Goal: Information Seeking & Learning: Learn about a topic

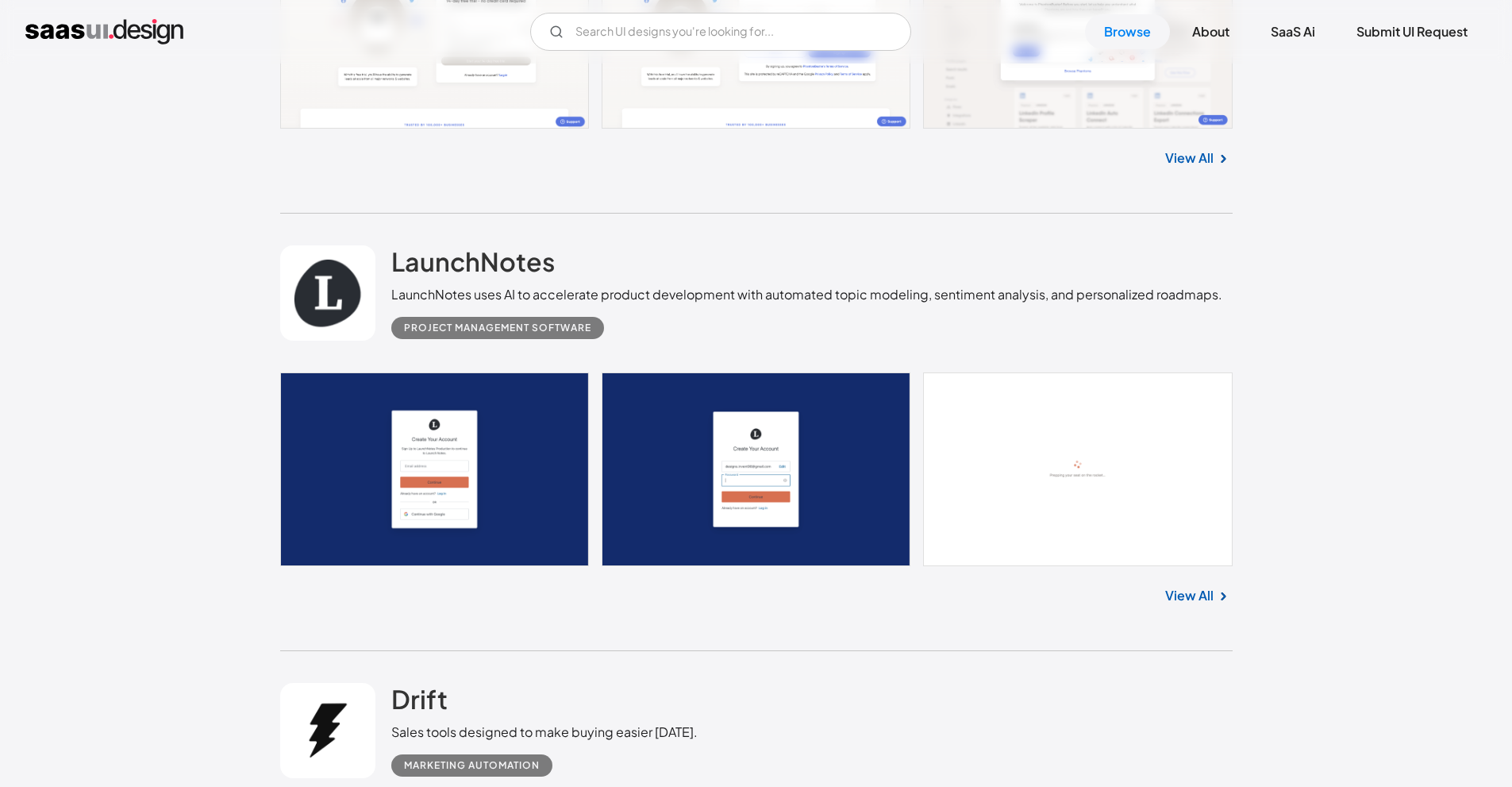
scroll to position [20095, 0]
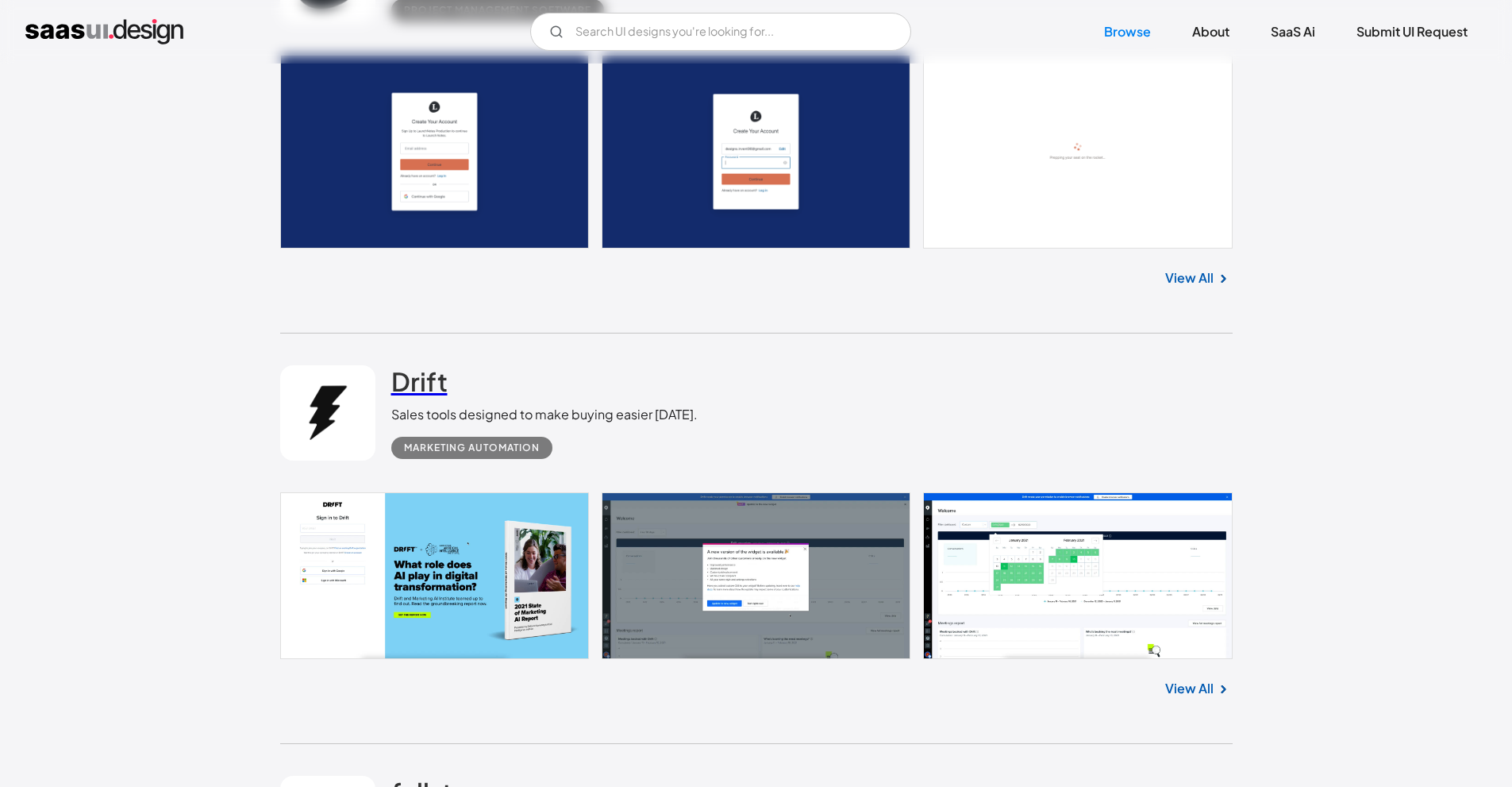
click at [423, 375] on h2 "Drift" at bounding box center [420, 381] width 57 height 32
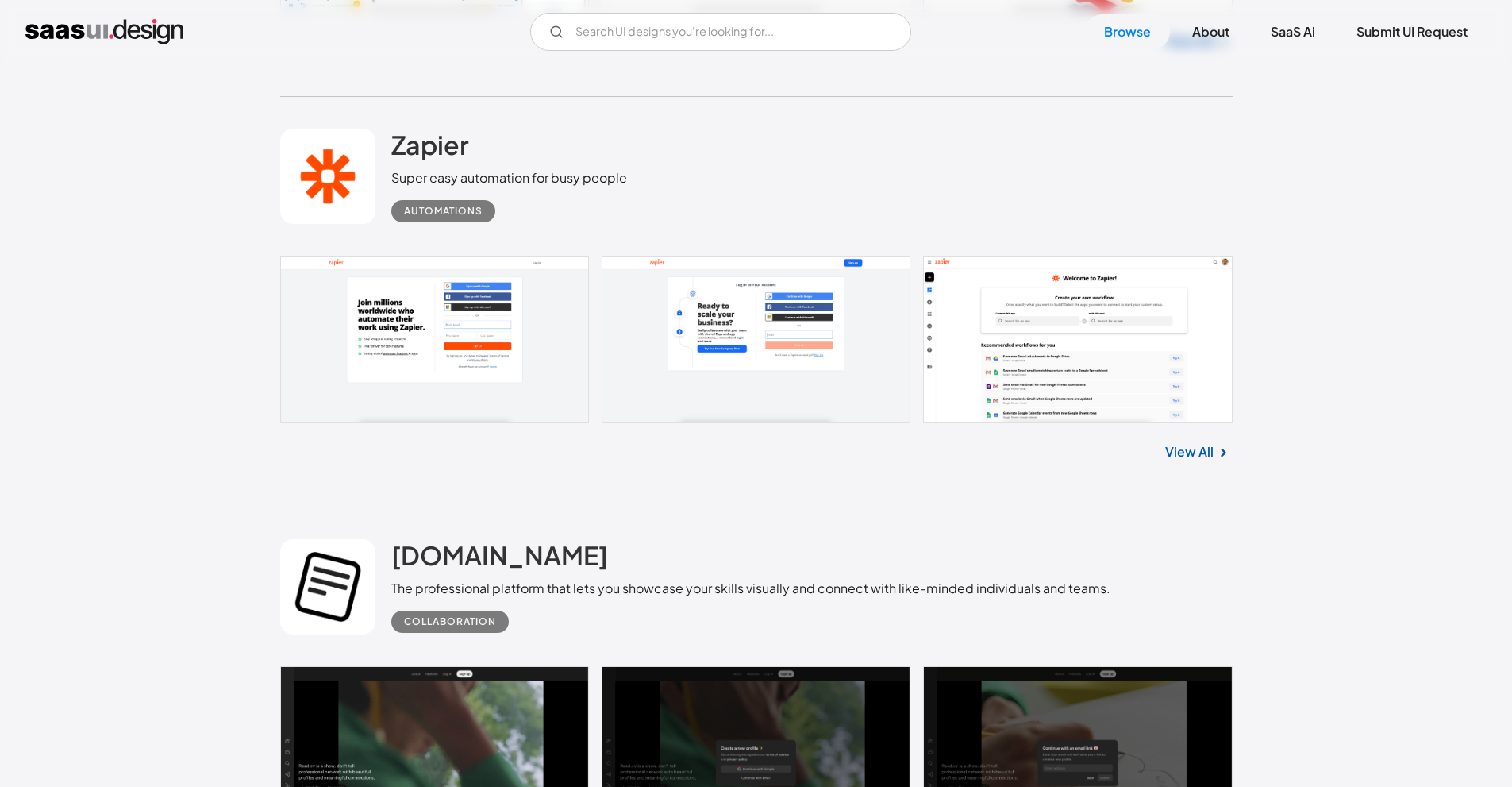
scroll to position [21207, 0]
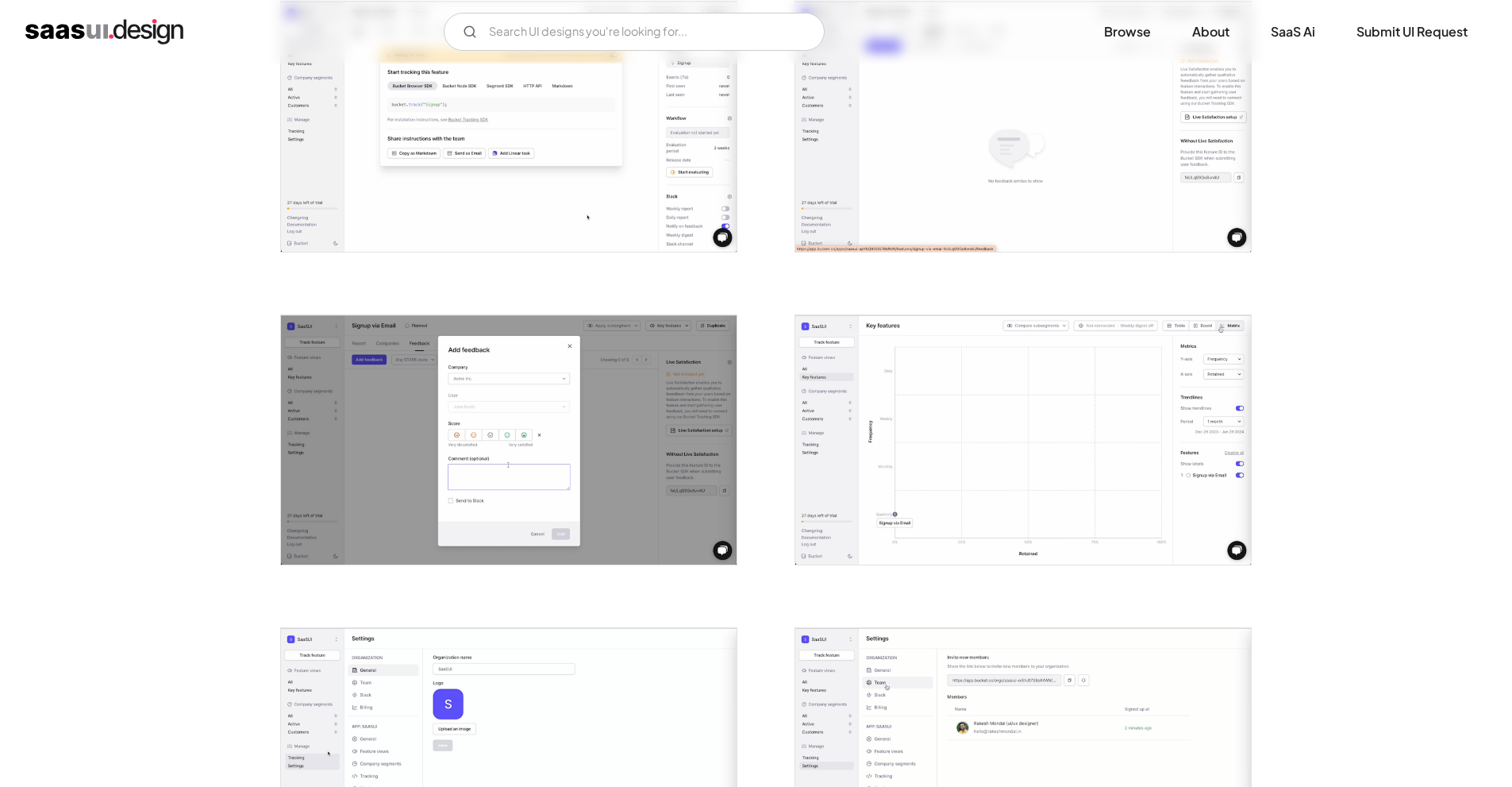
scroll to position [1589, 0]
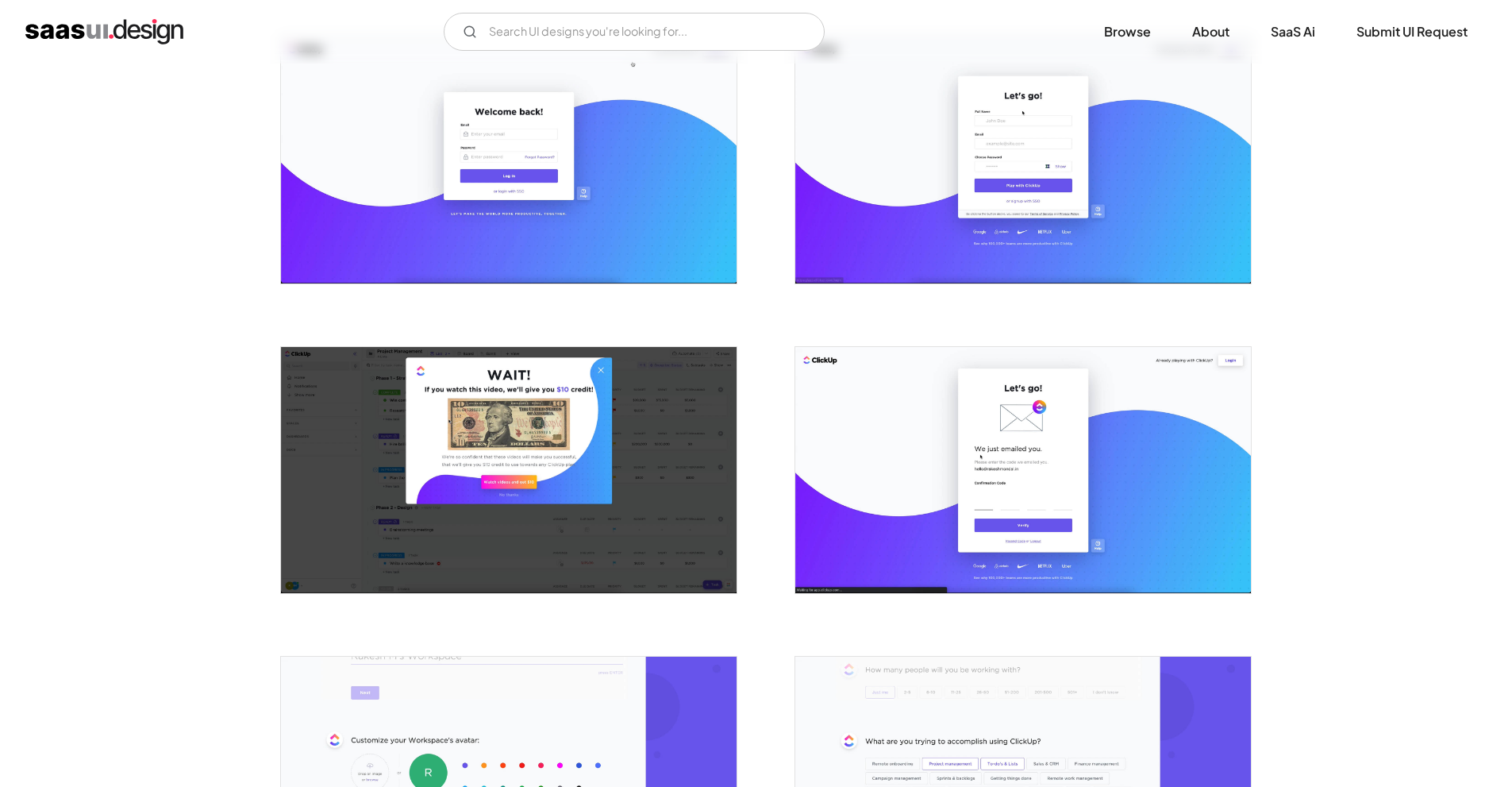
scroll to position [635, 0]
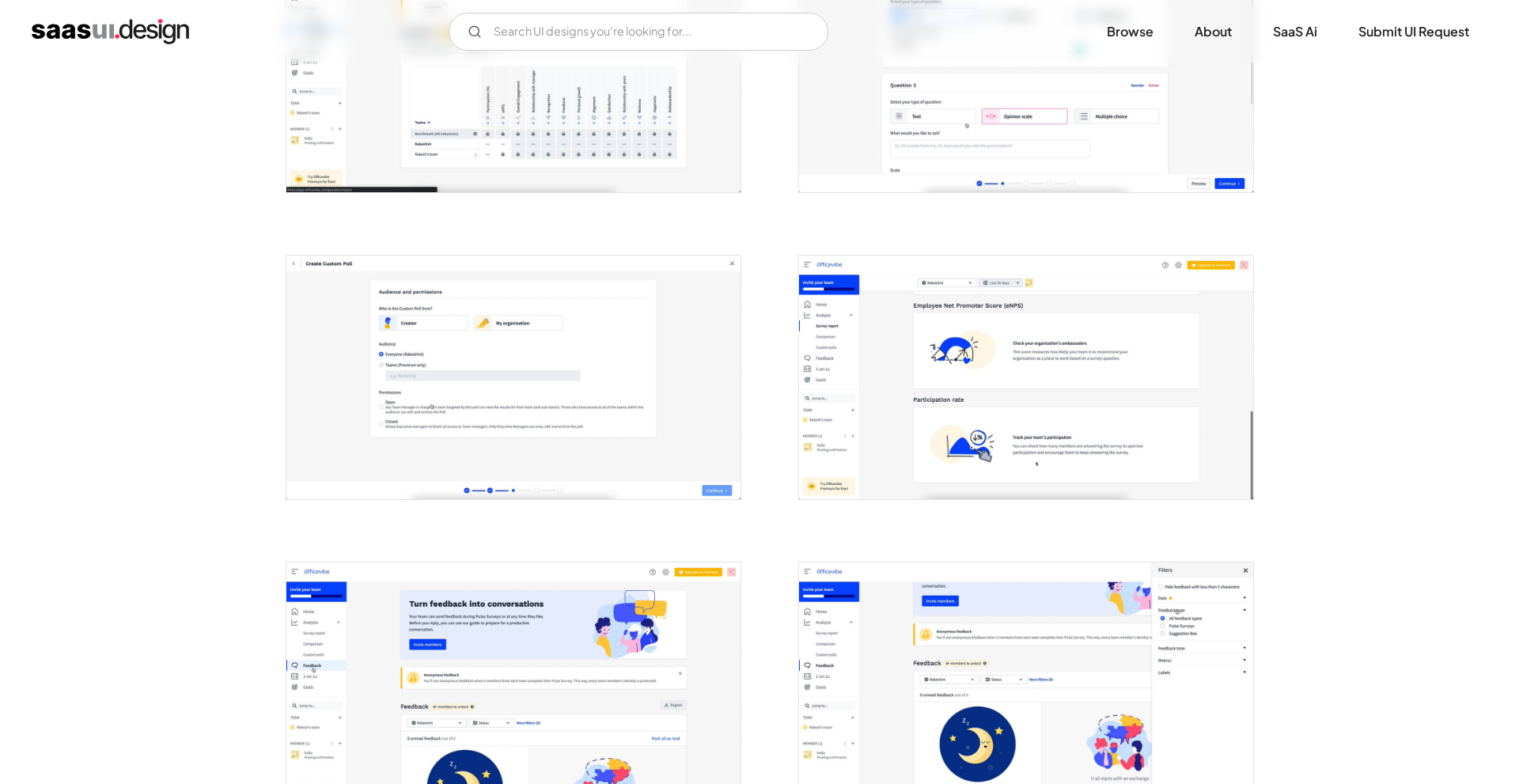
scroll to position [1740, 0]
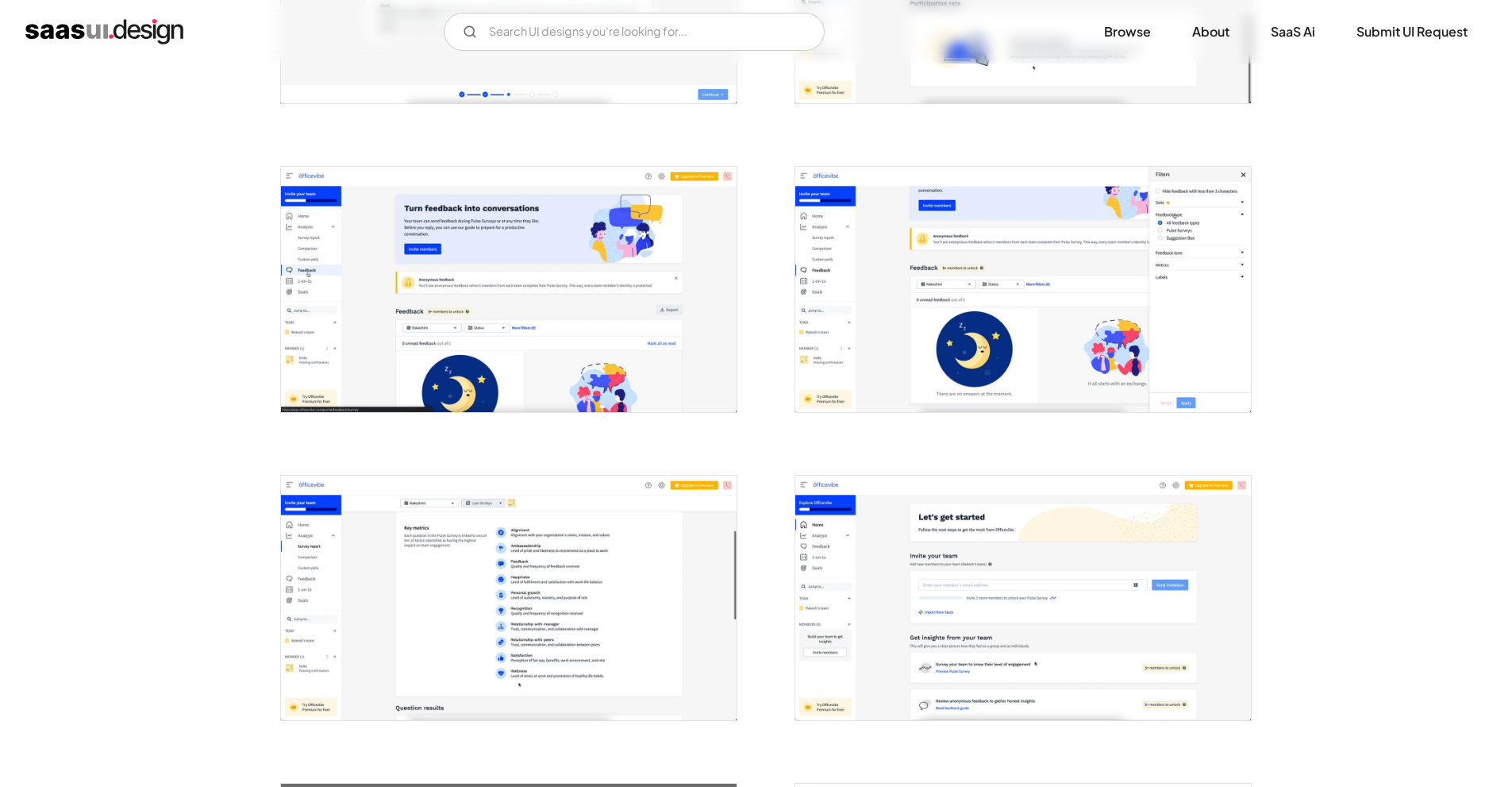
click at [563, 534] on img "open lightbox" at bounding box center [509, 598] width 456 height 244
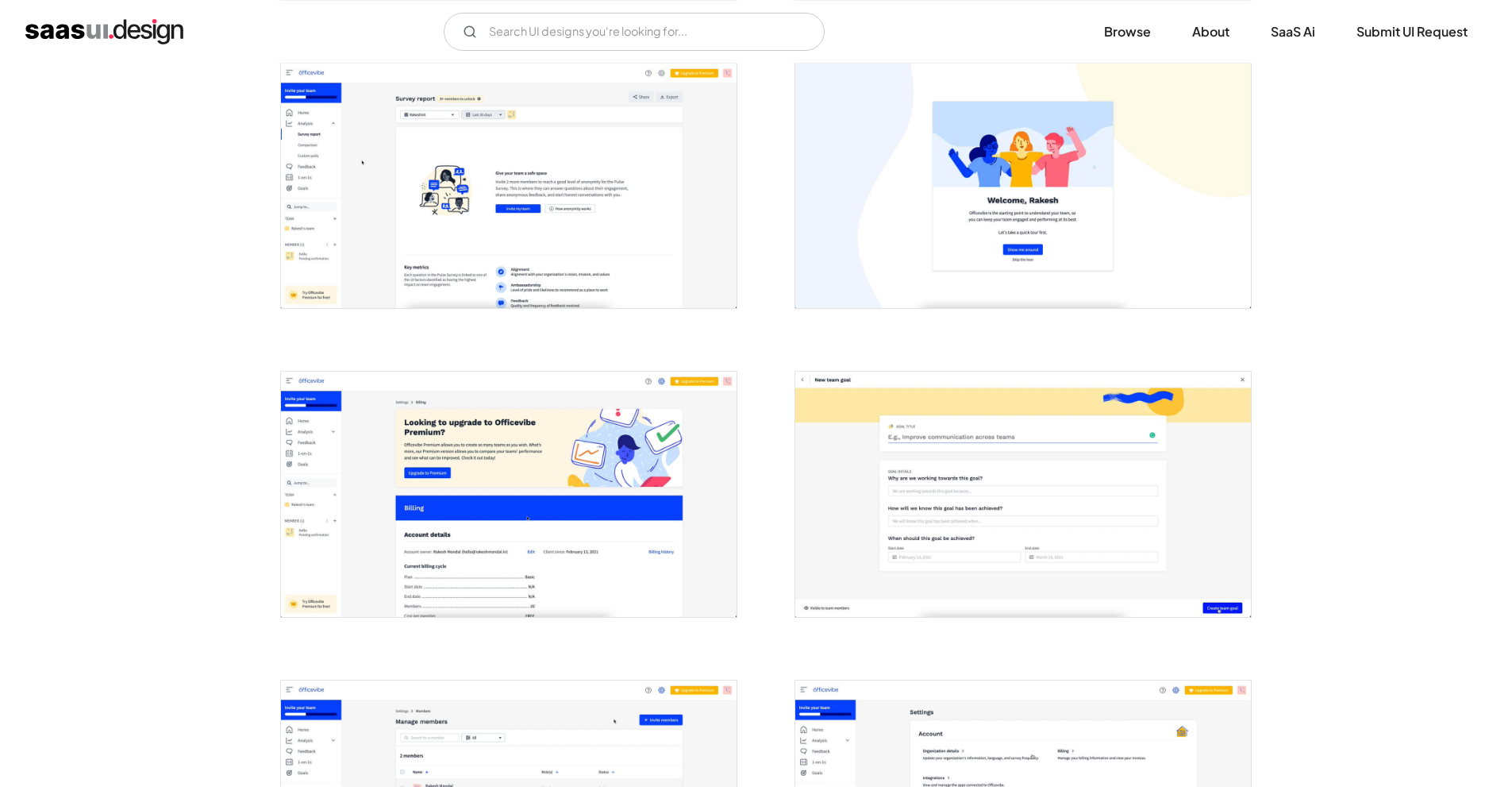
scroll to position [2291, 0]
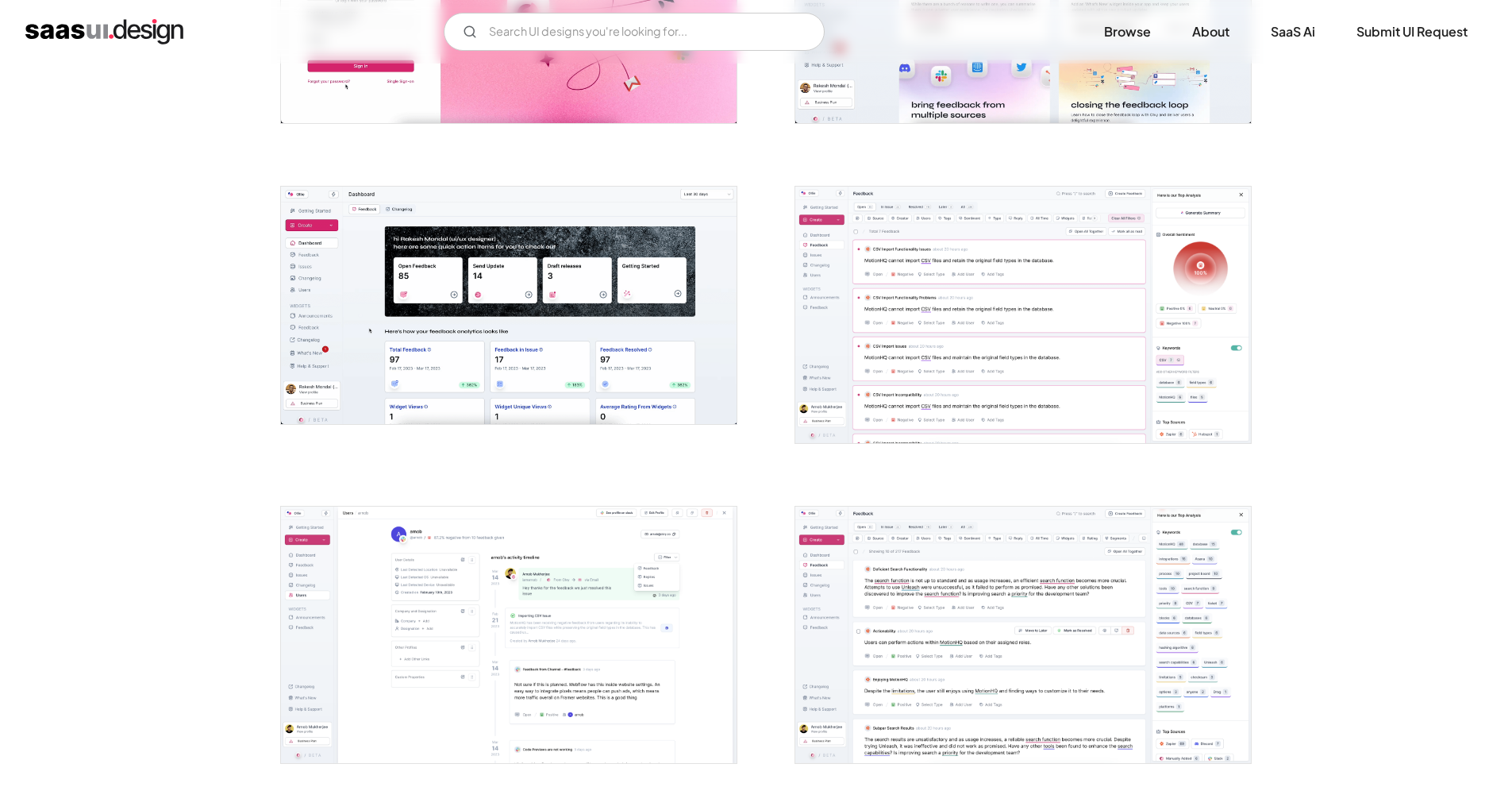
scroll to position [556, 0]
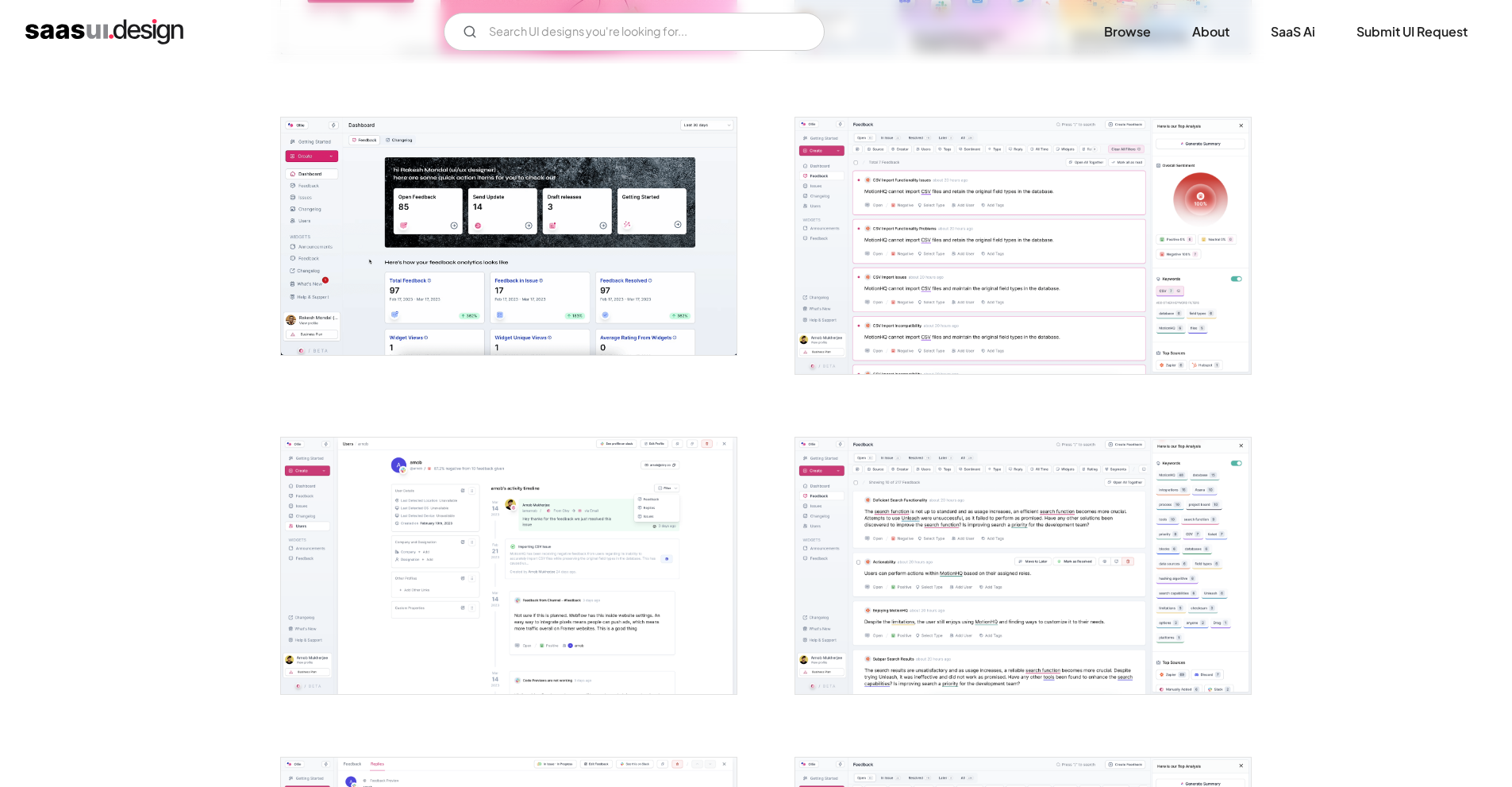
click at [580, 249] on img "open lightbox" at bounding box center [509, 236] width 456 height 238
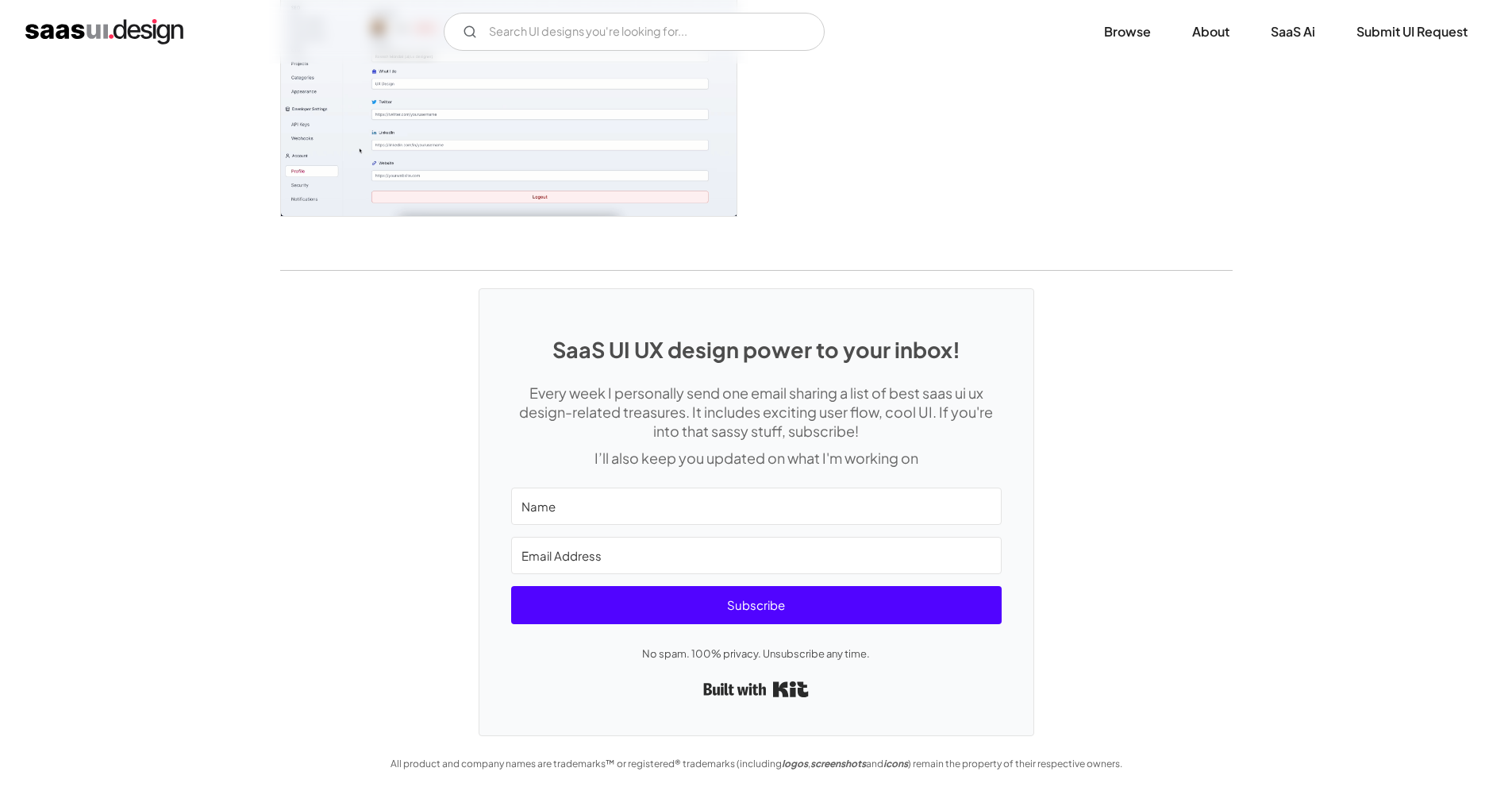
scroll to position [4204, 0]
